Goal: Information Seeking & Learning: Learn about a topic

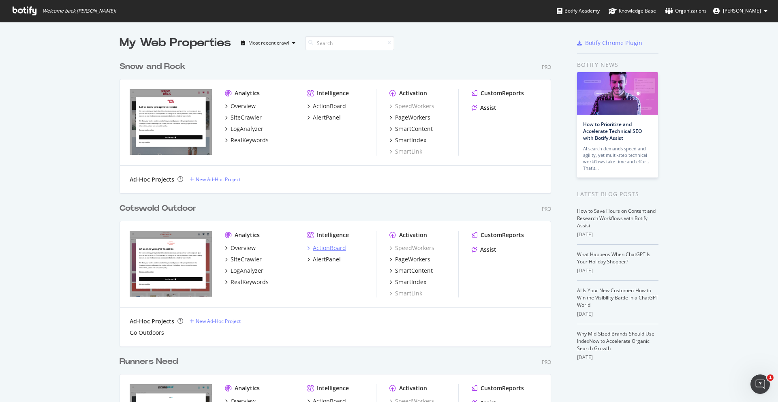
click at [327, 250] on div "ActionBoard" at bounding box center [329, 248] width 33 height 8
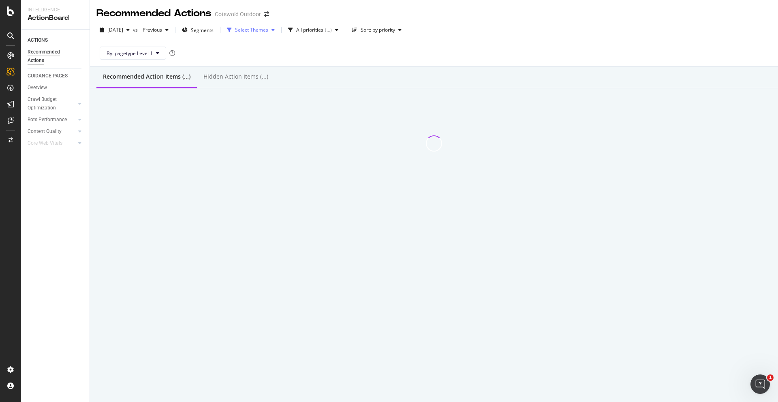
click at [268, 28] on div "Select Themes" at bounding box center [251, 30] width 33 height 5
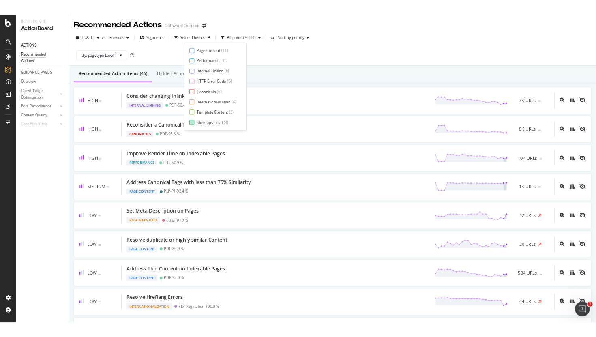
scroll to position [13, 0]
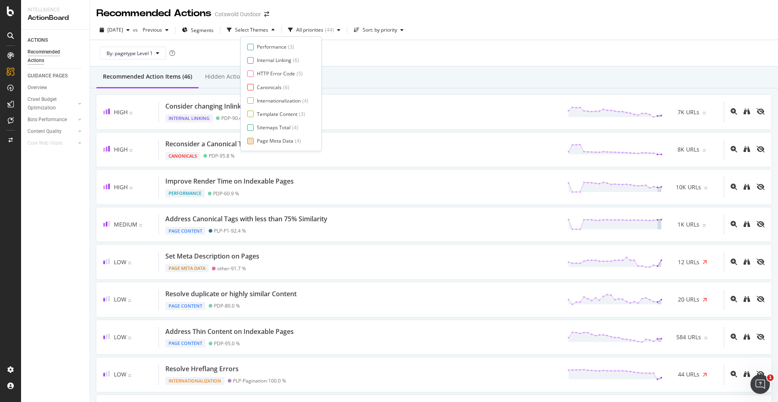
click at [270, 139] on div "Page Meta Data" at bounding box center [275, 140] width 36 height 7
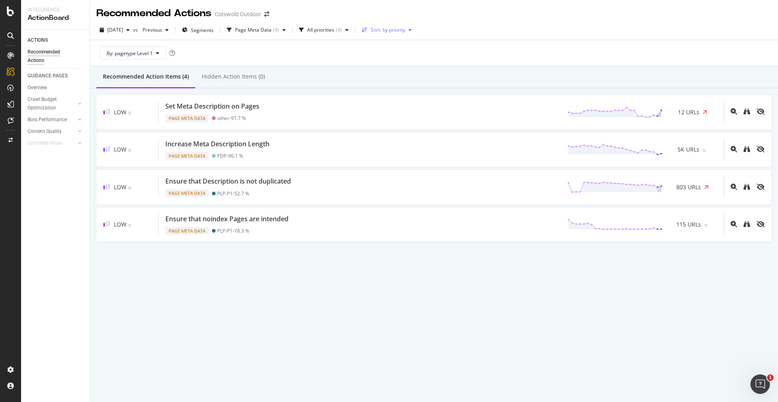
click at [396, 29] on div "Sort: by priority" at bounding box center [388, 30] width 34 height 5
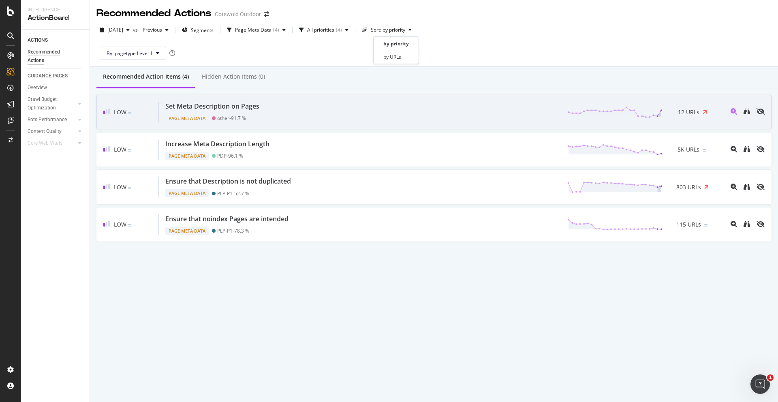
click at [306, 122] on div "Low Set Meta Description on Pages Page Meta Data other - 91.7 % 12 URLs" at bounding box center [433, 112] width 675 height 34
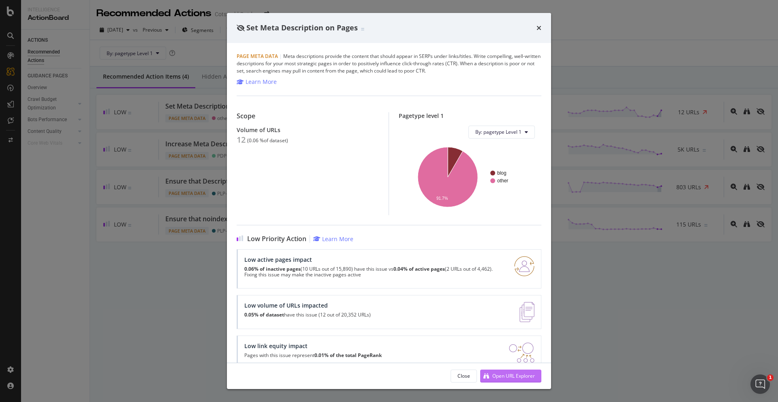
click at [501, 381] on div "Open URL Explorer" at bounding box center [507, 376] width 55 height 12
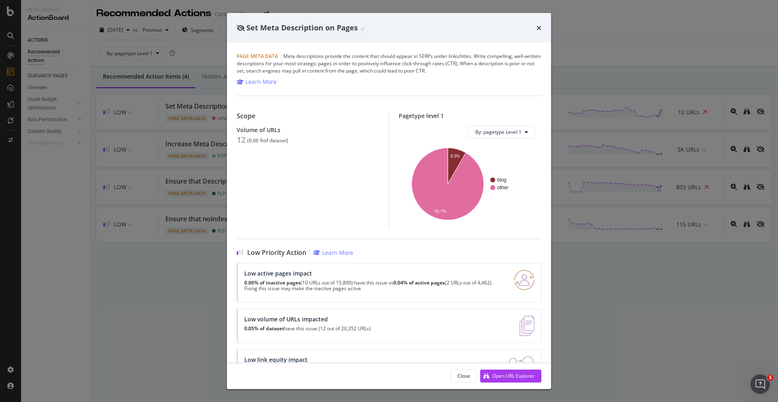
click at [167, 71] on div "Set Meta Description on Pages Page Meta Data | Meta descriptions provide the co…" at bounding box center [389, 201] width 778 height 402
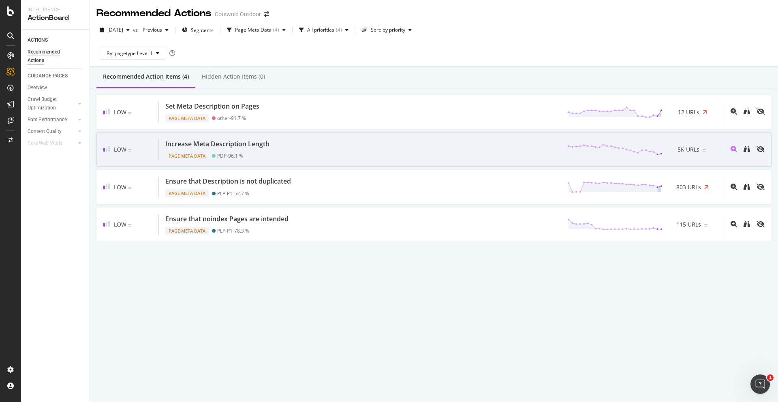
click at [330, 142] on div "Increase Meta Description Length Page Meta Data PDP - 96.1 % 5K URLs" at bounding box center [441, 149] width 565 height 21
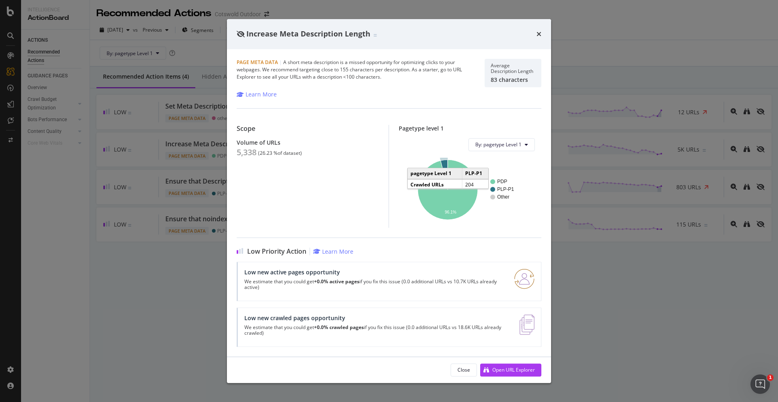
click at [446, 164] on icon "A chart." at bounding box center [443, 175] width 7 height 30
click at [543, 32] on div "Increase Meta Description Length" at bounding box center [389, 34] width 324 height 30
click at [540, 34] on icon "times" at bounding box center [539, 34] width 5 height 6
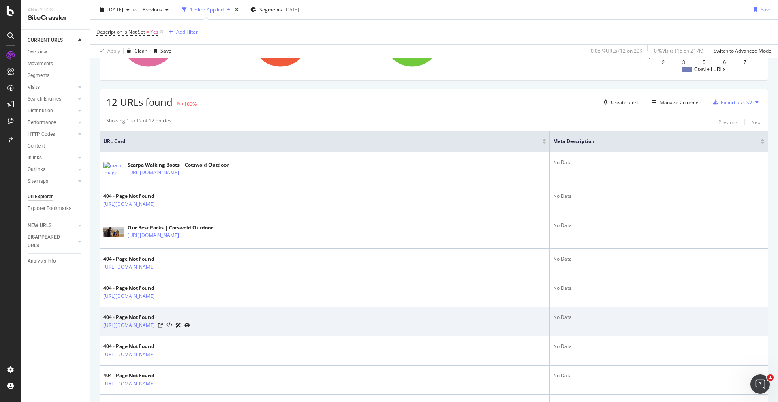
scroll to position [119, 0]
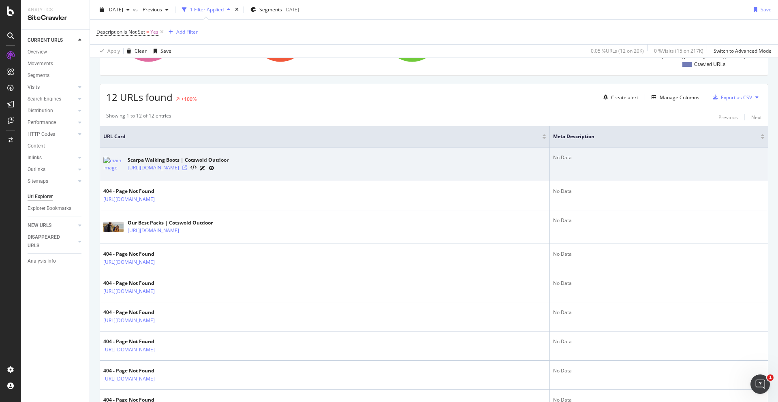
click at [187, 166] on icon at bounding box center [184, 167] width 5 height 5
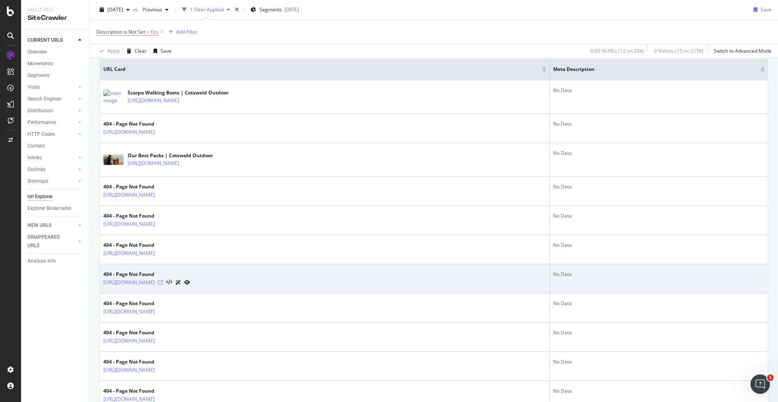
scroll to position [165, 0]
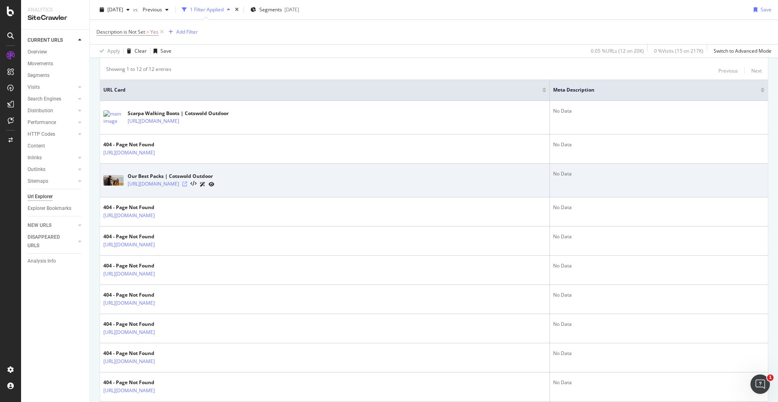
click at [187, 184] on icon at bounding box center [184, 184] width 5 height 5
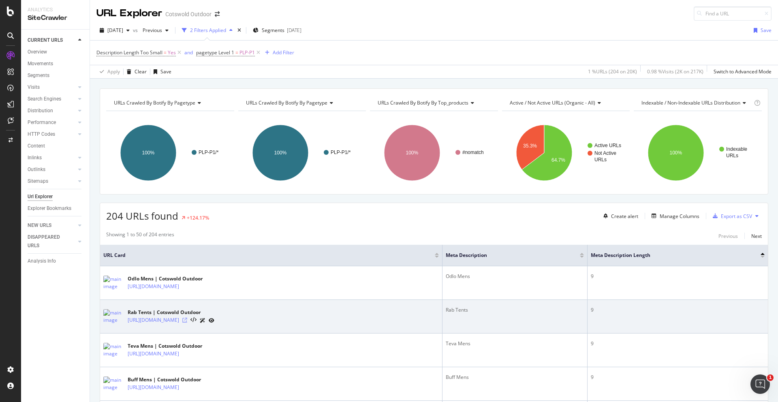
click at [187, 321] on icon at bounding box center [184, 320] width 5 height 5
